Goal: Information Seeking & Learning: Find specific fact

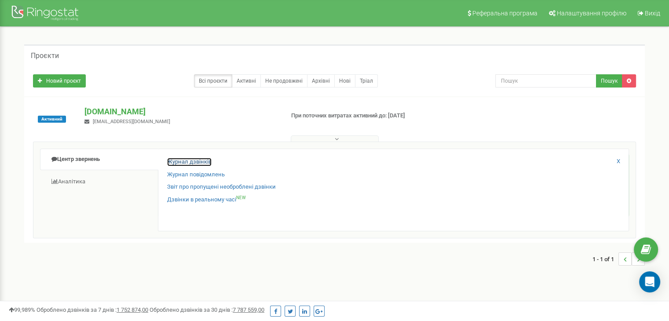
click at [181, 162] on link "Журнал дзвінків" at bounding box center [189, 162] width 44 height 8
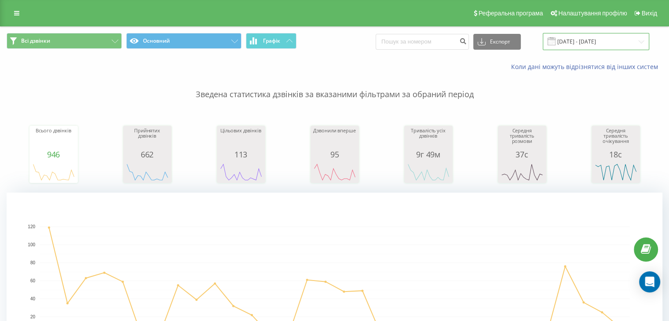
click at [578, 43] on input "[DATE] - [DATE]" at bounding box center [595, 41] width 106 height 17
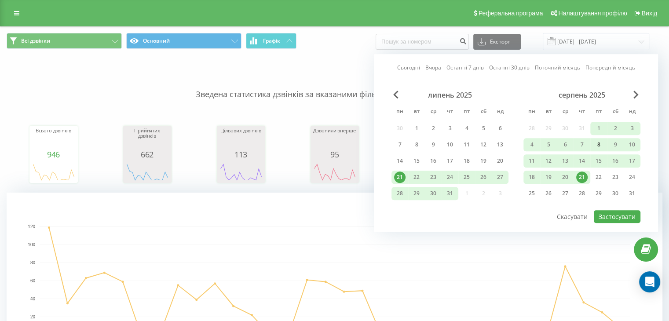
click at [599, 149] on div "8" at bounding box center [598, 144] width 11 height 11
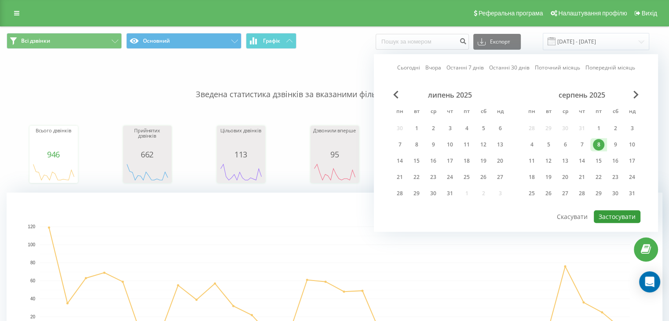
click at [621, 212] on button "Застосувати" at bounding box center [616, 216] width 47 height 13
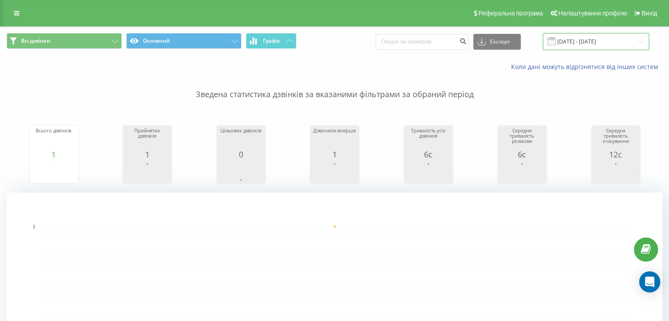
click at [602, 39] on input "[DATE] - [DATE]" at bounding box center [595, 41] width 106 height 17
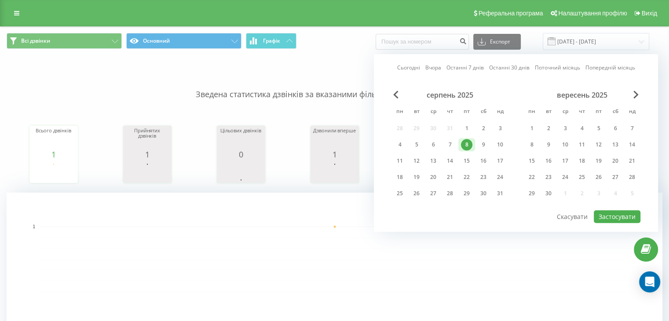
click at [466, 143] on div "8" at bounding box center [466, 144] width 11 height 11
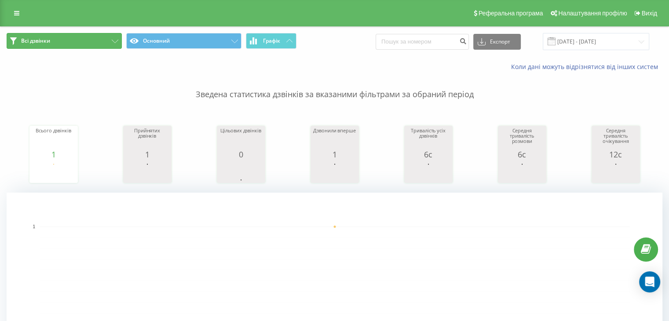
click at [62, 42] on button "Всі дзвінки" at bounding box center [64, 41] width 115 height 16
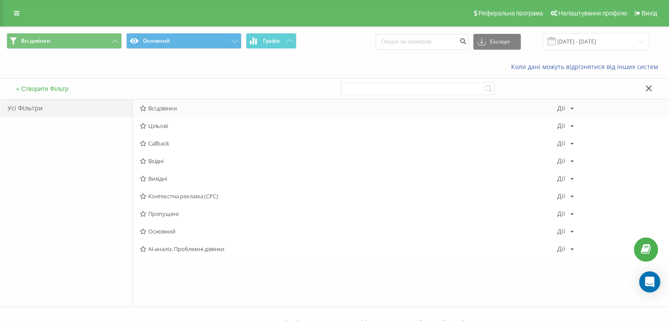
click at [164, 108] on span "Всі дзвінки" at bounding box center [348, 108] width 417 height 6
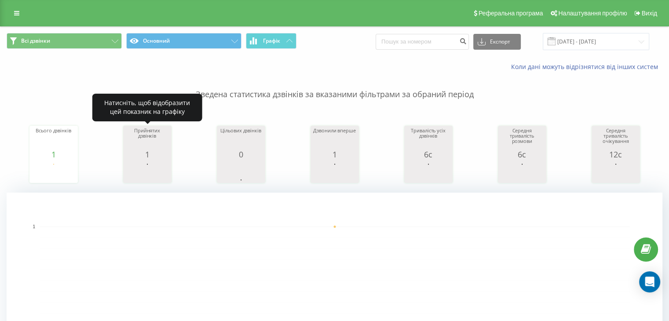
click at [149, 157] on div "1" at bounding box center [147, 154] width 44 height 9
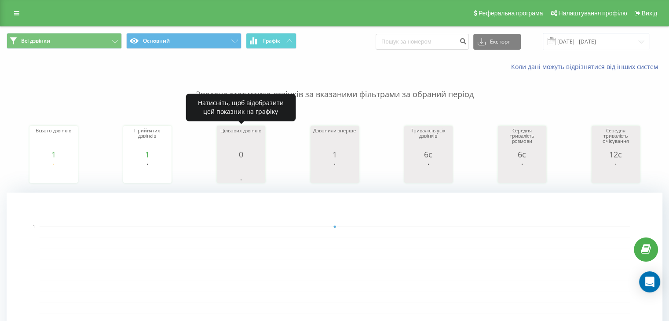
click at [230, 169] on rect "A chart." at bounding box center [241, 172] width 44 height 16
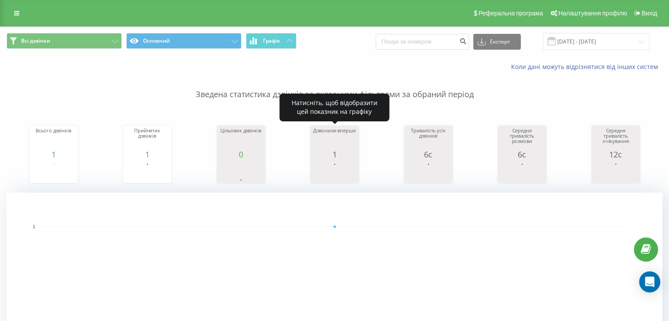
click at [326, 157] on div "1" at bounding box center [335, 154] width 44 height 9
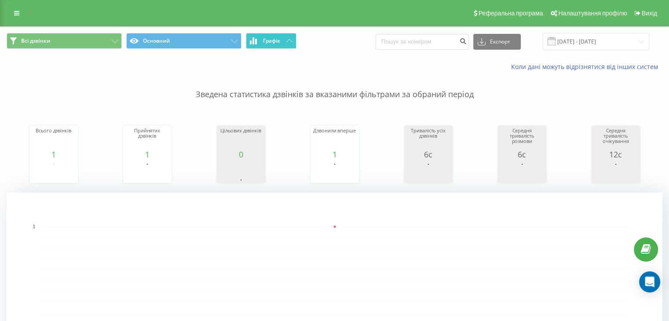
click at [266, 36] on button "Графік" at bounding box center [271, 41] width 51 height 16
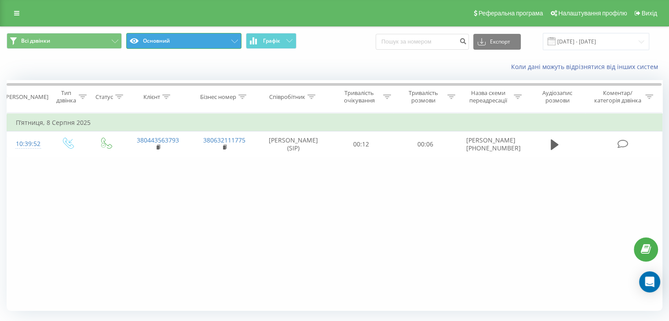
click at [200, 37] on button "Основний" at bounding box center [183, 41] width 115 height 16
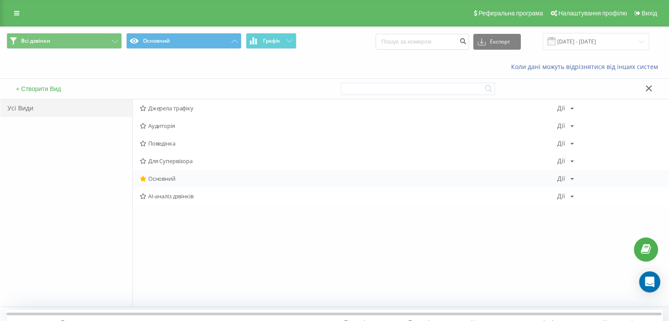
click at [166, 179] on span "Основний" at bounding box center [348, 178] width 417 height 6
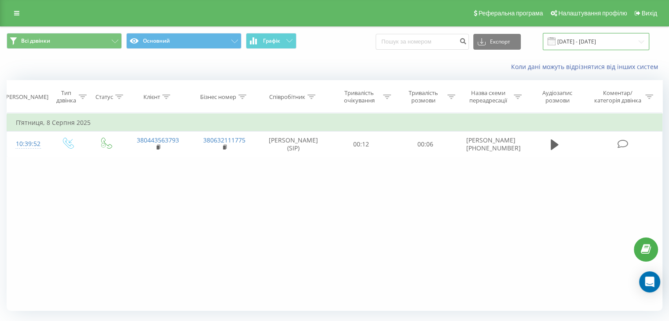
click at [593, 39] on input "[DATE] - [DATE]" at bounding box center [595, 41] width 106 height 17
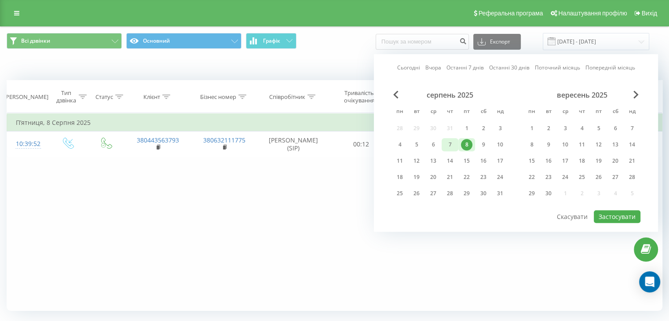
click at [452, 144] on div "7" at bounding box center [449, 144] width 11 height 11
click at [611, 217] on button "Застосувати" at bounding box center [616, 216] width 47 height 13
type input "[DATE] - [DATE]"
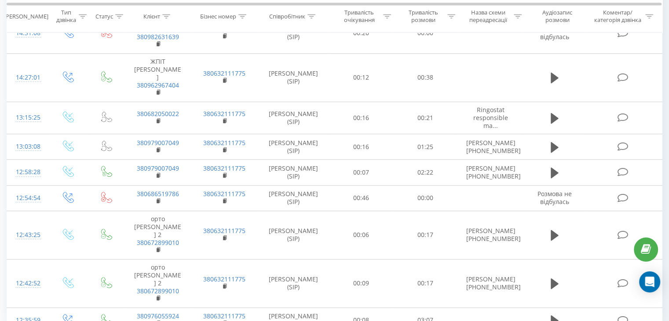
scroll to position [642, 0]
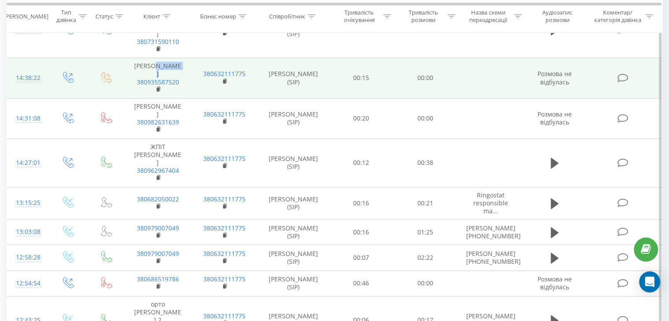
drag, startPoint x: 130, startPoint y: 58, endPoint x: 134, endPoint y: 63, distance: 6.0
click at [134, 63] on td "[PERSON_NAME] 380935587520" at bounding box center [157, 78] width 66 height 40
click at [134, 78] on span "380935587520" at bounding box center [157, 86] width 49 height 16
drag, startPoint x: 134, startPoint y: 64, endPoint x: 178, endPoint y: 67, distance: 45.0
click at [178, 78] on span "380935587520" at bounding box center [157, 86] width 49 height 16
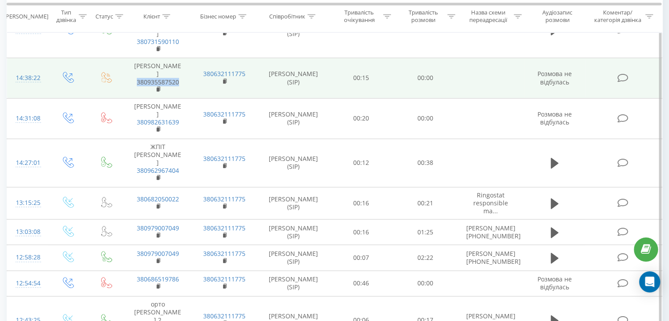
copy link "380935587520"
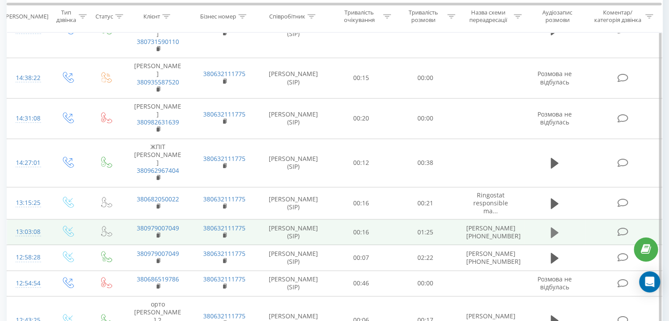
drag, startPoint x: 548, startPoint y: 221, endPoint x: 552, endPoint y: 211, distance: 11.0
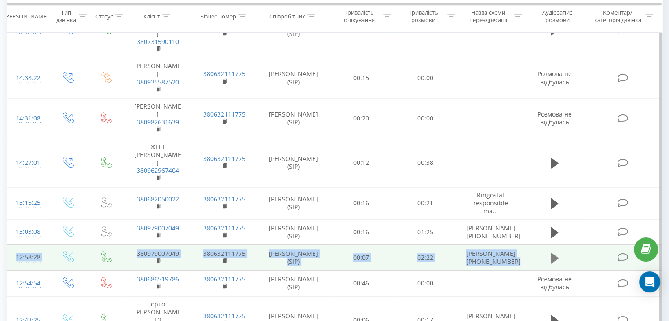
click at [559, 251] on button at bounding box center [554, 257] width 13 height 13
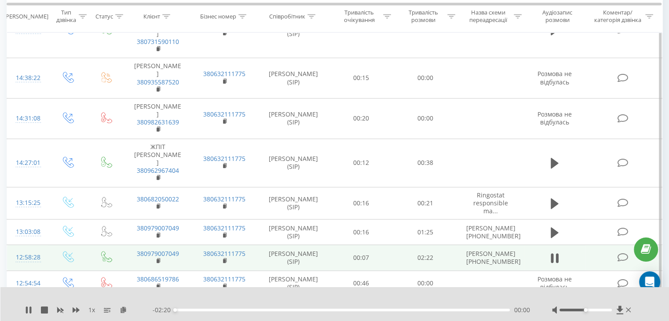
click at [193, 306] on div "- 02:20 00:00 00:00" at bounding box center [341, 310] width 377 height 9
click at [195, 313] on div "- 02:20 00:00 00:00" at bounding box center [341, 310] width 377 height 9
click at [192, 310] on div "00:07" at bounding box center [342, 310] width 335 height 3
click at [221, 309] on div "00:19" at bounding box center [342, 310] width 335 height 3
click at [557, 251] on button at bounding box center [554, 257] width 13 height 13
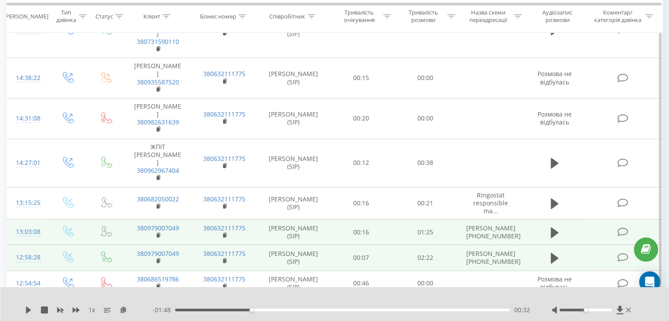
click at [561, 219] on td at bounding box center [555, 231] width 62 height 25
click at [550, 227] on icon at bounding box center [554, 232] width 8 height 11
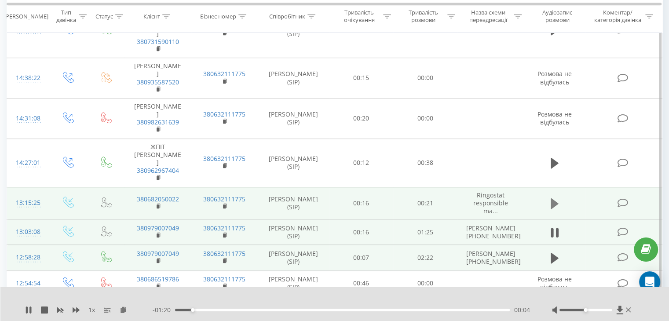
click at [551, 198] on icon at bounding box center [554, 203] width 8 height 11
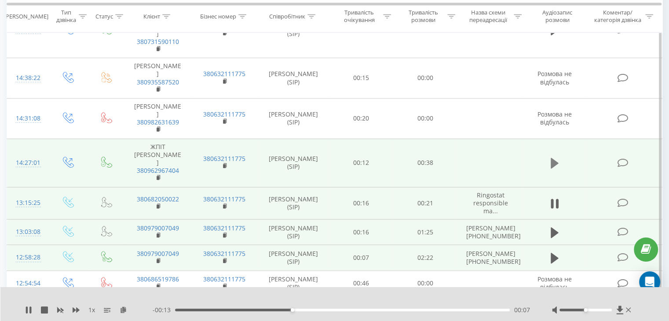
click at [550, 158] on icon at bounding box center [554, 163] width 8 height 11
click at [557, 158] on icon at bounding box center [556, 163] width 3 height 10
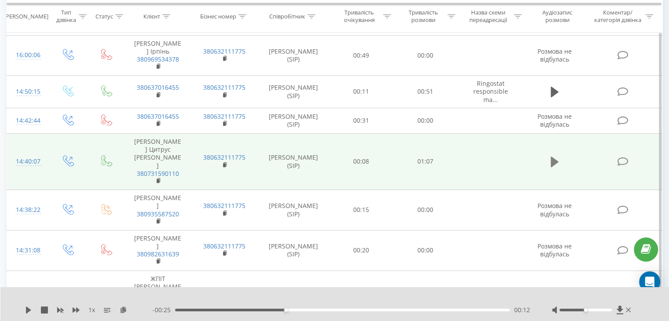
click at [557, 156] on icon at bounding box center [554, 162] width 8 height 12
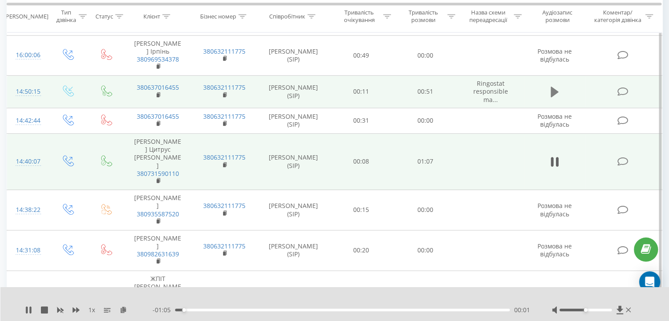
click at [554, 89] on icon at bounding box center [554, 92] width 8 height 11
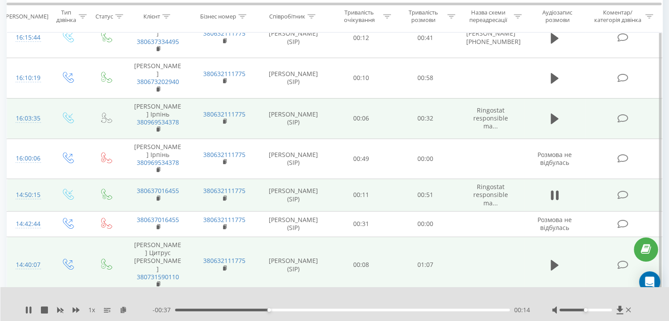
scroll to position [378, 0]
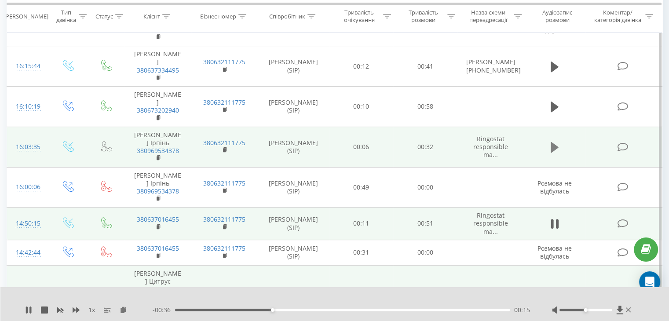
click at [558, 144] on button at bounding box center [554, 147] width 13 height 13
click at [554, 146] on icon at bounding box center [554, 147] width 8 height 12
drag, startPoint x: 131, startPoint y: 142, endPoint x: 192, endPoint y: 149, distance: 61.0
click at [192, 149] on tr "16:03:35 [PERSON_NAME] Ірпінь 380969534378 380632111775 [PERSON_NAME] (SIP) 00:…" at bounding box center [334, 147] width 655 height 40
click at [187, 159] on td "[PERSON_NAME] Ірпінь 380969534378" at bounding box center [157, 147] width 66 height 40
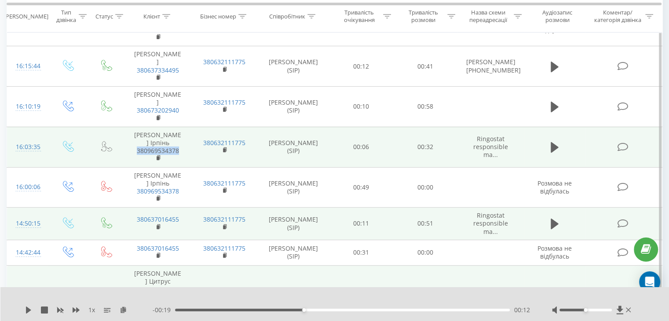
drag, startPoint x: 127, startPoint y: 150, endPoint x: 179, endPoint y: 153, distance: 52.4
click at [179, 153] on td "[PERSON_NAME] Ірпінь 380969534378" at bounding box center [157, 147] width 66 height 40
click at [186, 152] on td "[PERSON_NAME] Ірпінь 380969534378" at bounding box center [157, 147] width 66 height 40
drag, startPoint x: 186, startPoint y: 152, endPoint x: 135, endPoint y: 151, distance: 51.4
click at [135, 151] on td "[PERSON_NAME] Ірпінь 380969534378" at bounding box center [157, 147] width 66 height 40
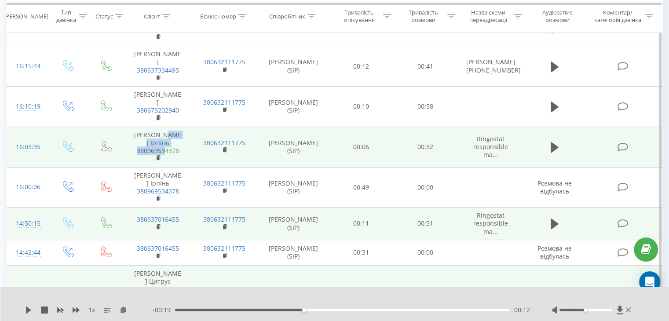
drag, startPoint x: 131, startPoint y: 145, endPoint x: 164, endPoint y: 152, distance: 33.3
click at [164, 152] on td "[PERSON_NAME] Ірпінь 380969534378" at bounding box center [157, 147] width 66 height 40
click at [188, 154] on td "[PERSON_NAME] Ірпінь 380969534378" at bounding box center [157, 147] width 66 height 40
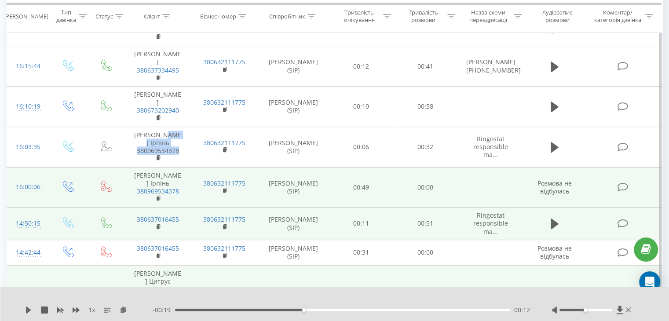
drag, startPoint x: 130, startPoint y: 145, endPoint x: 129, endPoint y: 170, distance: 24.6
click at [183, 151] on td "[PERSON_NAME] Ірпінь 380969534378" at bounding box center [157, 147] width 66 height 40
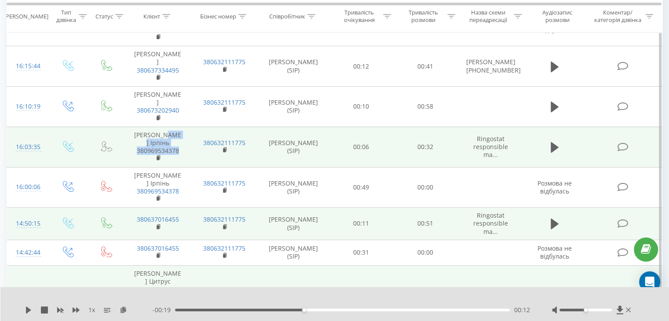
click at [130, 153] on td "[PERSON_NAME] Ірпінь 380969534378" at bounding box center [157, 147] width 66 height 40
click at [132, 157] on td "[PERSON_NAME] Ірпінь 380969534378" at bounding box center [157, 147] width 66 height 40
drag, startPoint x: 139, startPoint y: 150, endPoint x: 181, endPoint y: 152, distance: 42.2
click at [181, 152] on span "380969534378" at bounding box center [157, 155] width 49 height 16
copy link "380969534378"
